Goal: Task Accomplishment & Management: Manage account settings

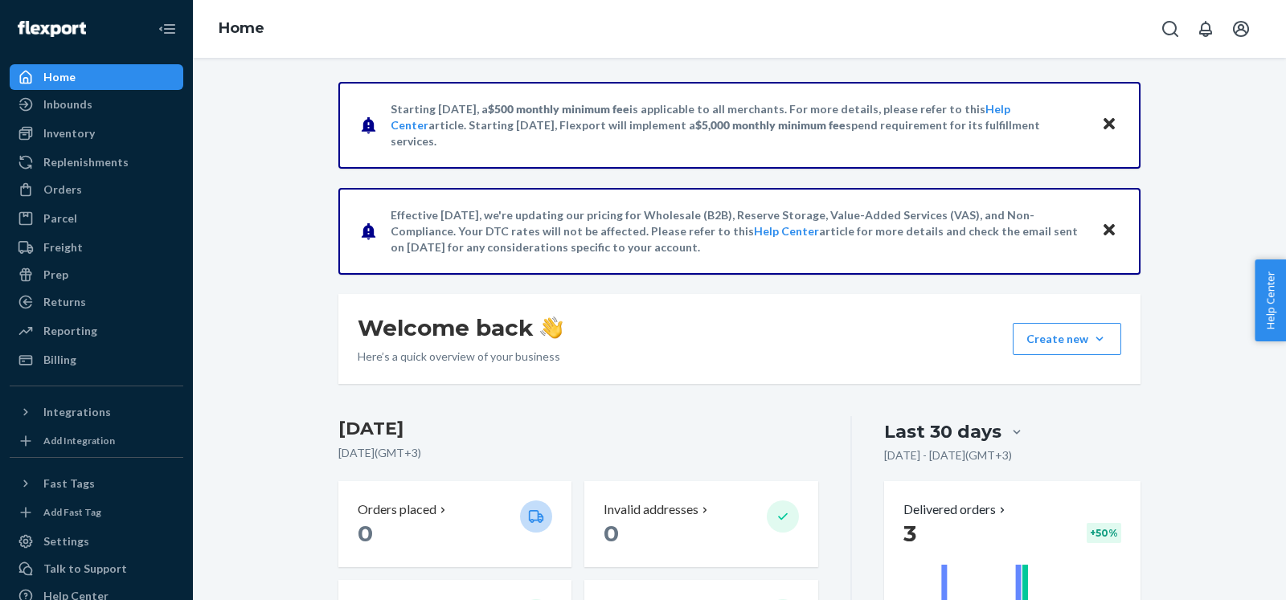
scroll to position [206, 0]
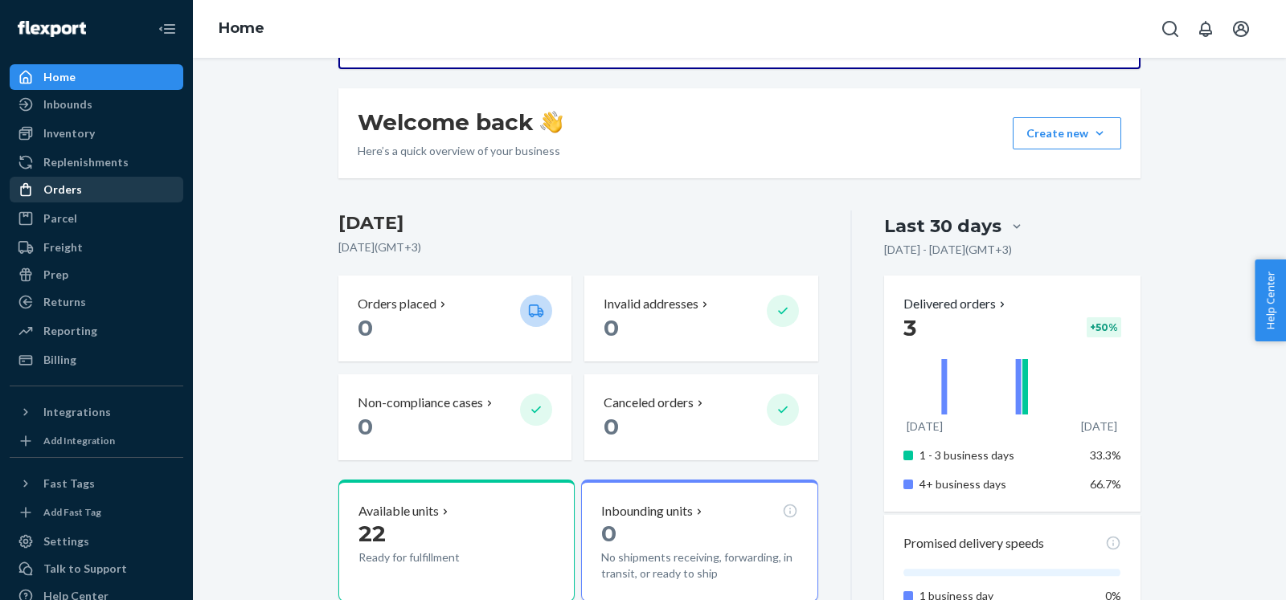
click at [57, 194] on div "Orders" at bounding box center [62, 190] width 39 height 16
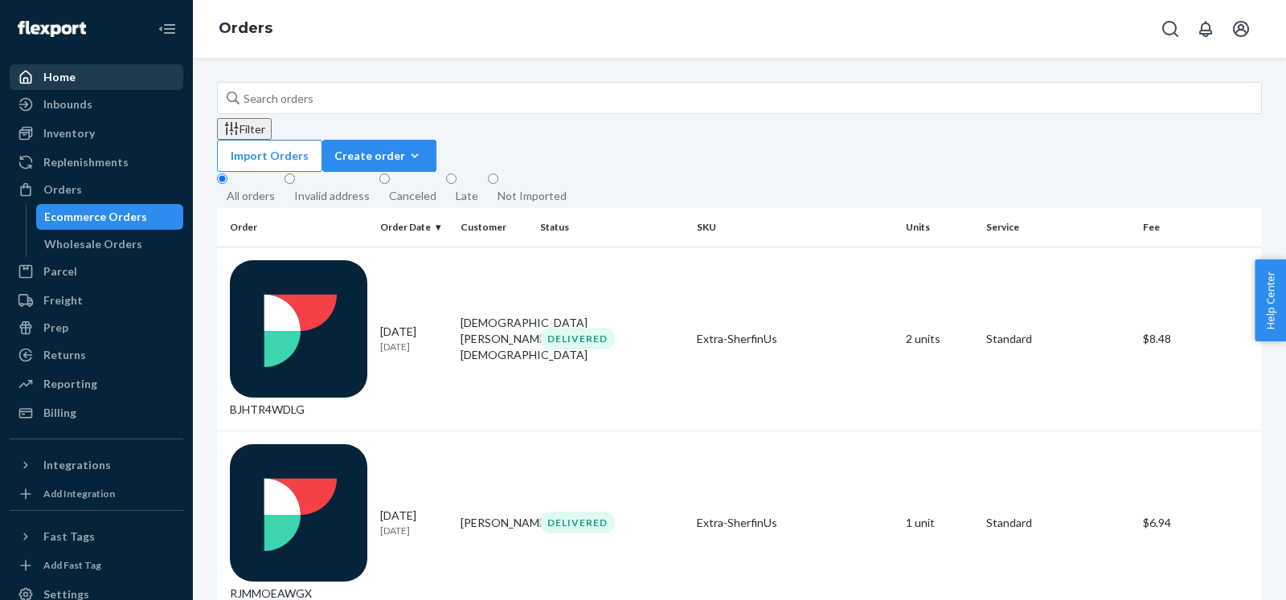
click at [104, 72] on div "Home" at bounding box center [96, 77] width 170 height 22
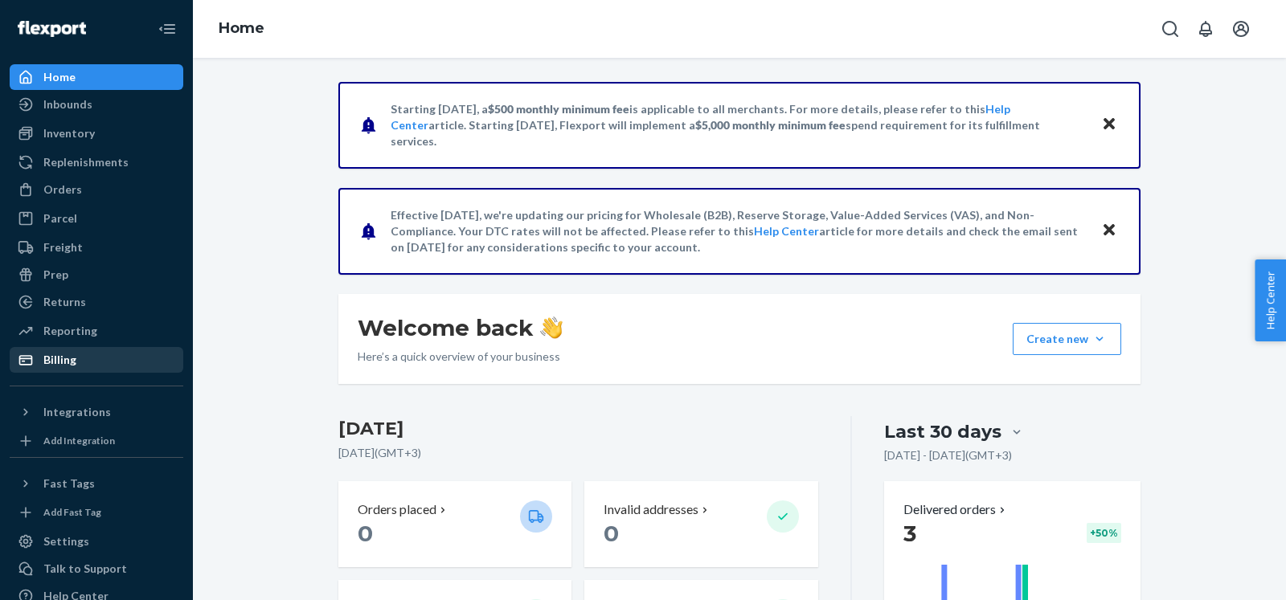
click at [98, 359] on div "Billing" at bounding box center [96, 360] width 170 height 22
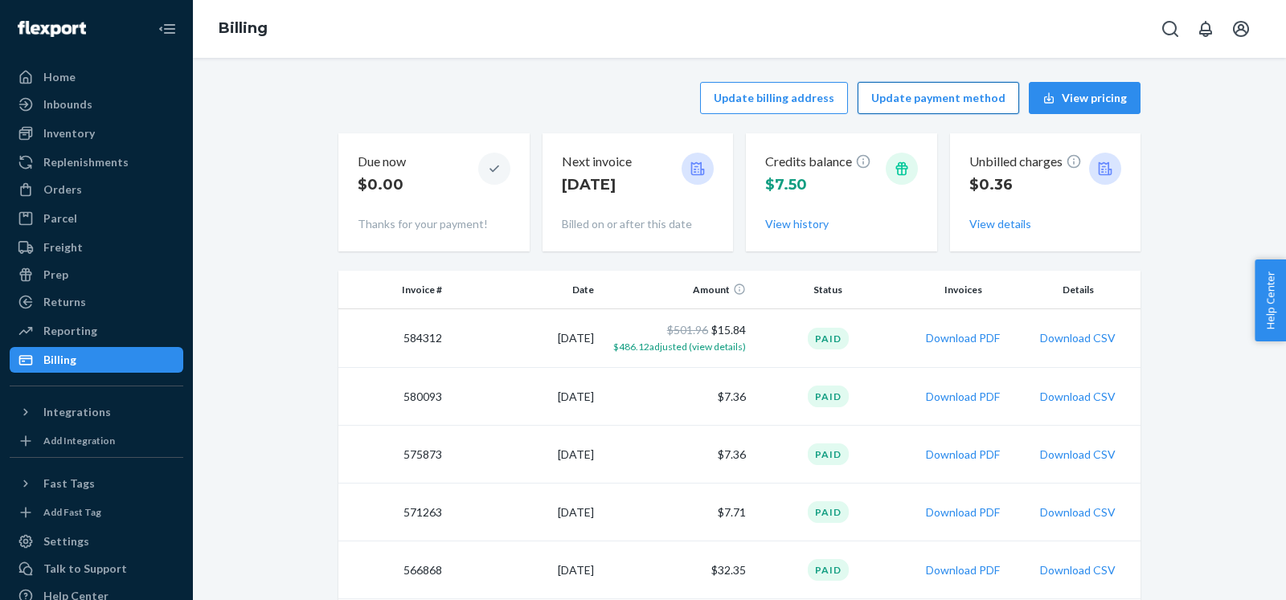
click at [891, 104] on button "Update payment method" at bounding box center [938, 98] width 162 height 32
click at [824, 94] on button "Update billing address" at bounding box center [774, 98] width 148 height 32
click at [752, 96] on button "Update billing address" at bounding box center [774, 98] width 148 height 32
click at [752, 98] on button "Update billing address" at bounding box center [774, 98] width 148 height 32
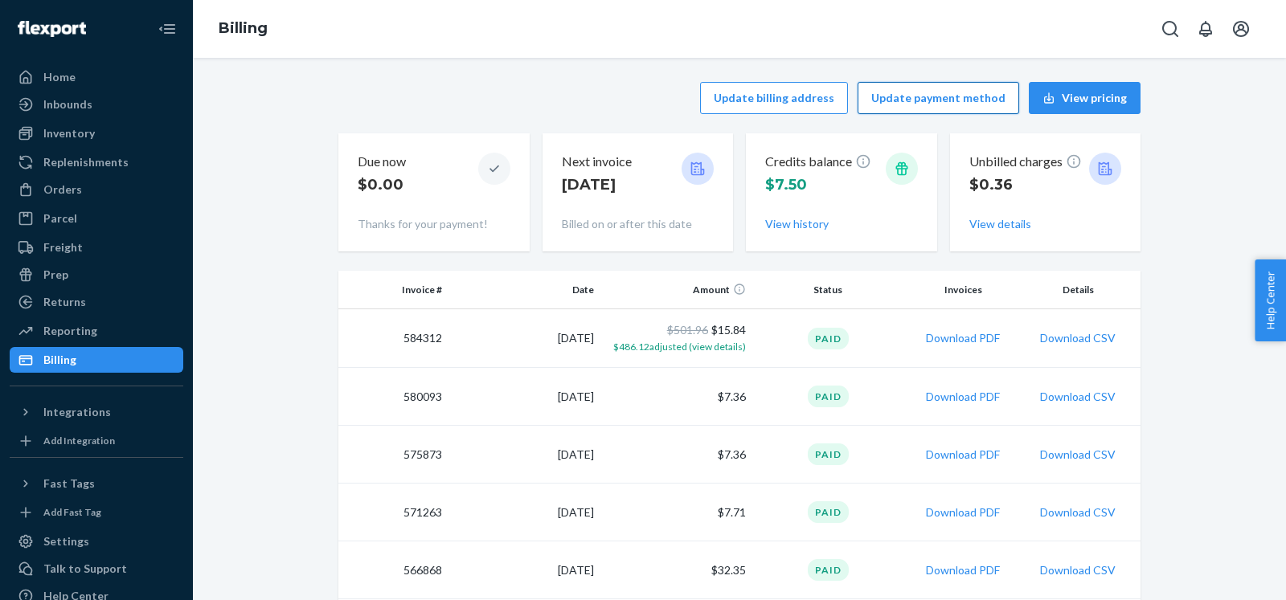
click at [920, 100] on button "Update payment method" at bounding box center [938, 98] width 162 height 32
click at [767, 91] on button "Update billing address" at bounding box center [774, 98] width 148 height 32
click at [959, 100] on button "Update payment method" at bounding box center [938, 98] width 162 height 32
